Goal: Task Accomplishment & Management: Manage account settings

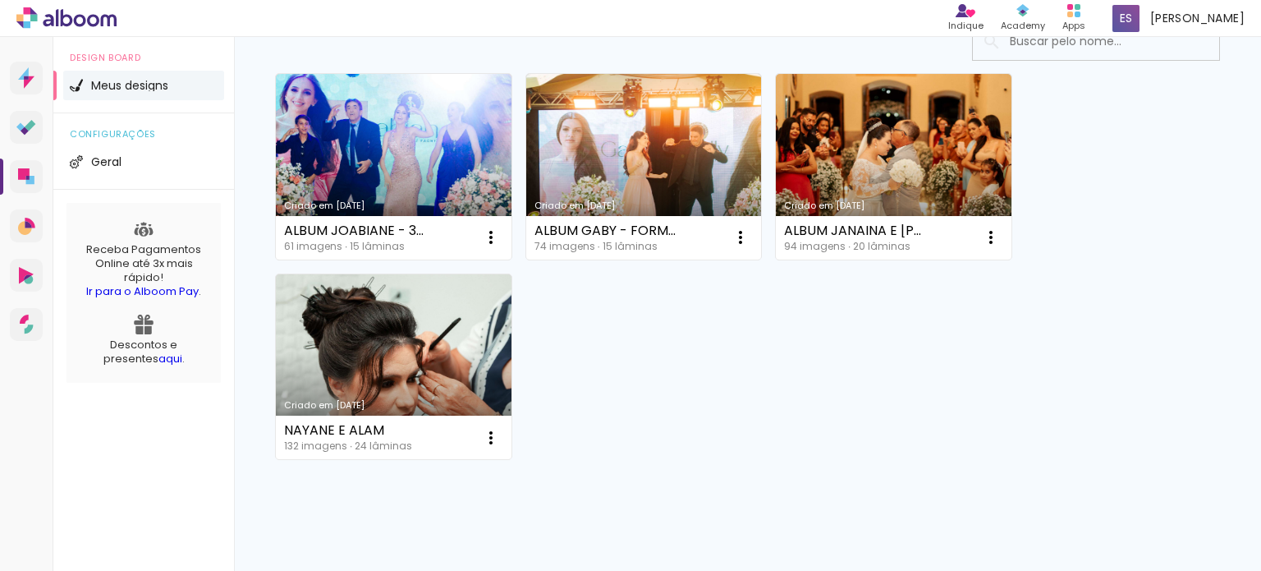
scroll to position [164, 0]
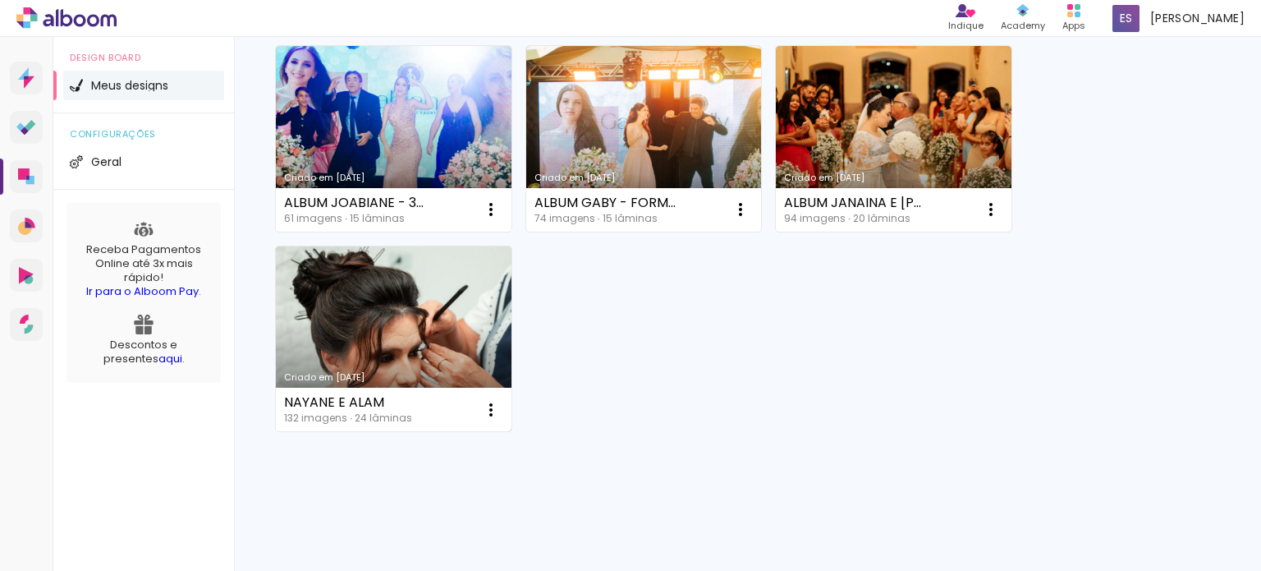
click at [424, 267] on link "Criado em [DATE]" at bounding box center [394, 339] width 236 height 186
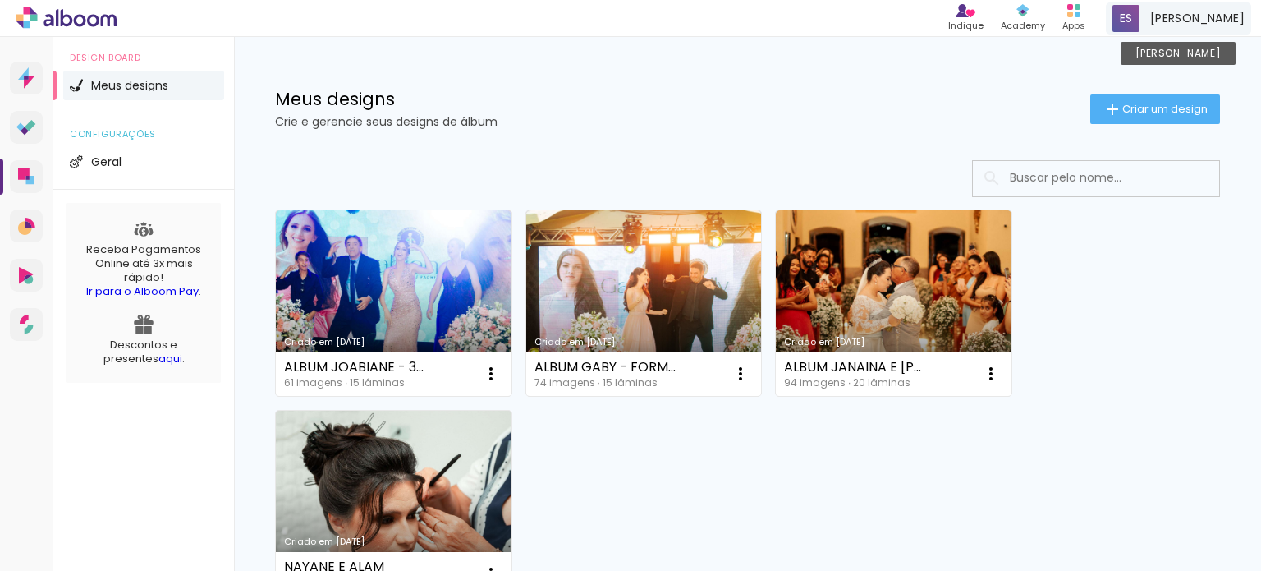
click at [1182, 16] on span "[PERSON_NAME]" at bounding box center [1197, 18] width 94 height 17
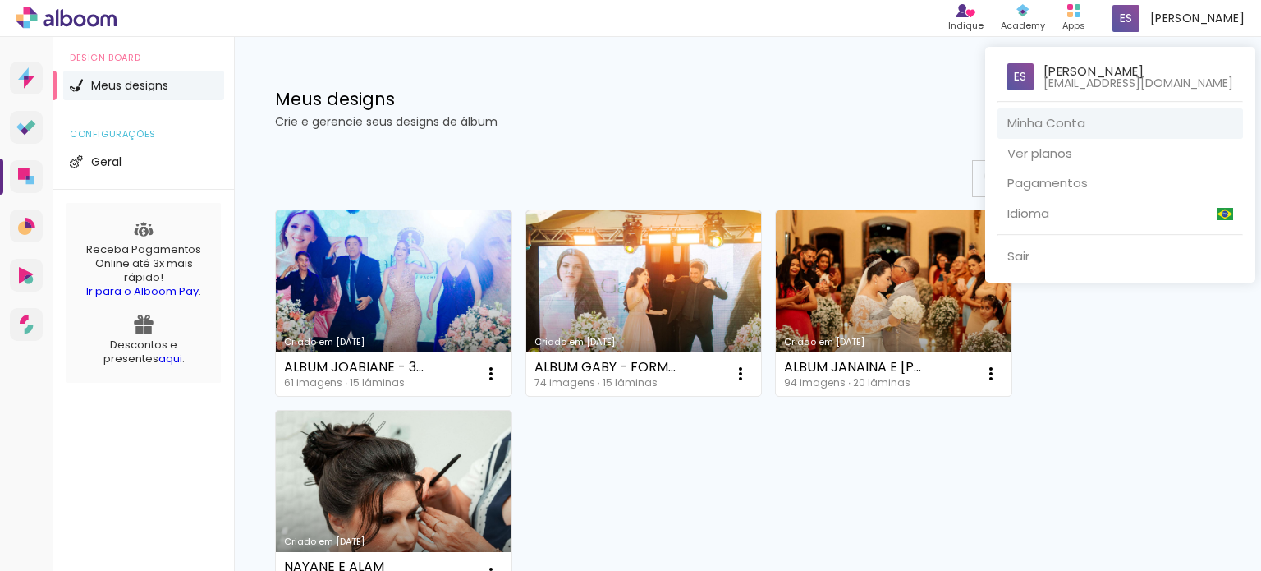
click at [1154, 131] on link "Minha Conta" at bounding box center [1119, 123] width 245 height 30
